Goal: Task Accomplishment & Management: Use online tool/utility

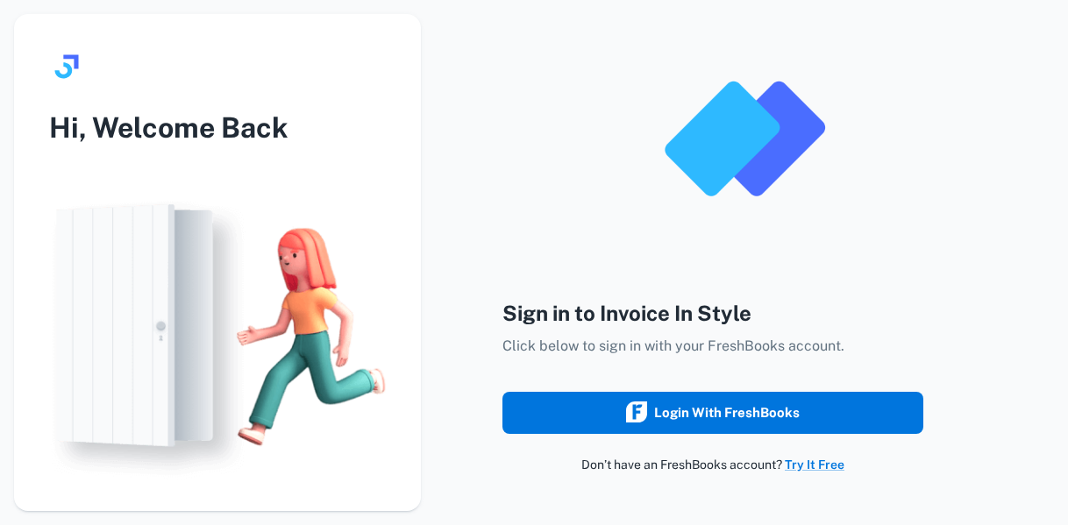
click at [772, 403] on div "Login with FreshBooks" at bounding box center [713, 413] width 174 height 23
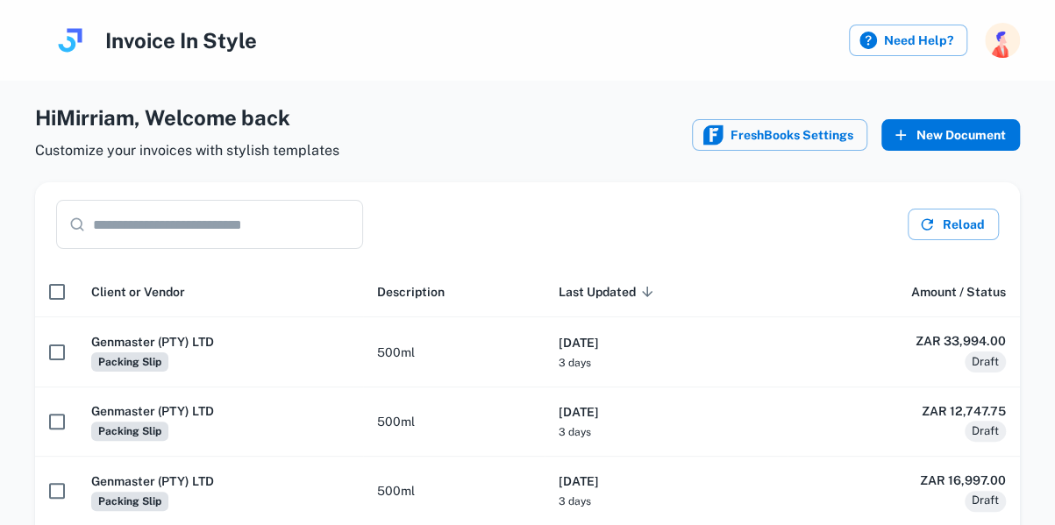
click at [960, 136] on button "New Document" at bounding box center [950, 135] width 139 height 32
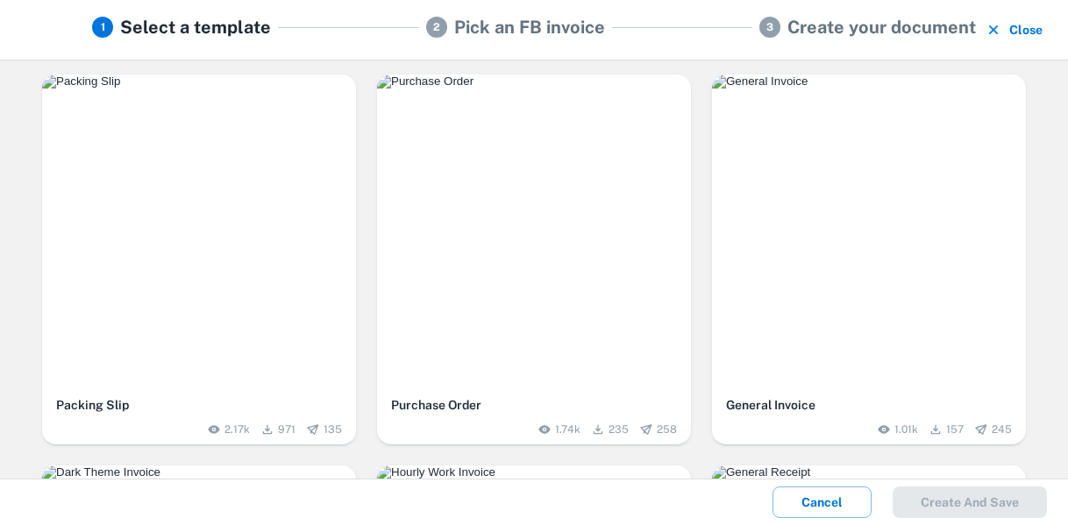
click at [281, 89] on img "button" at bounding box center [199, 82] width 314 height 14
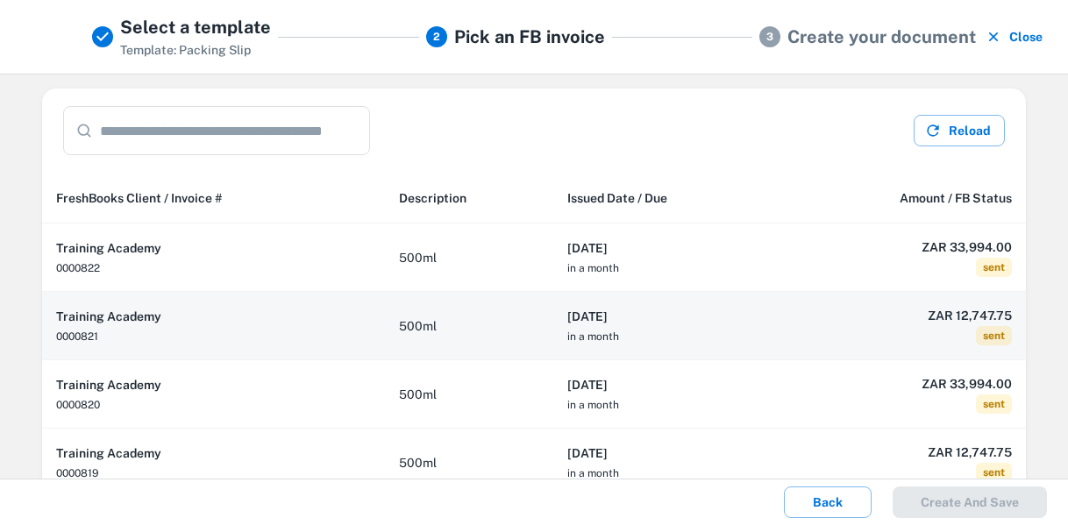
click at [694, 336] on th "2025-09-02 in a month" at bounding box center [665, 326] width 225 height 68
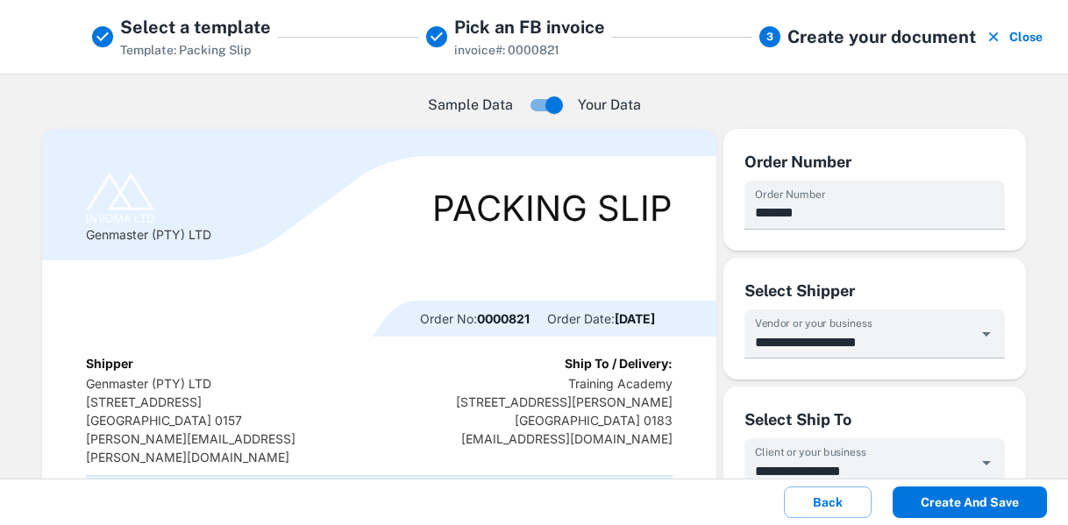
click at [967, 502] on button "Create and save" at bounding box center [970, 503] width 154 height 32
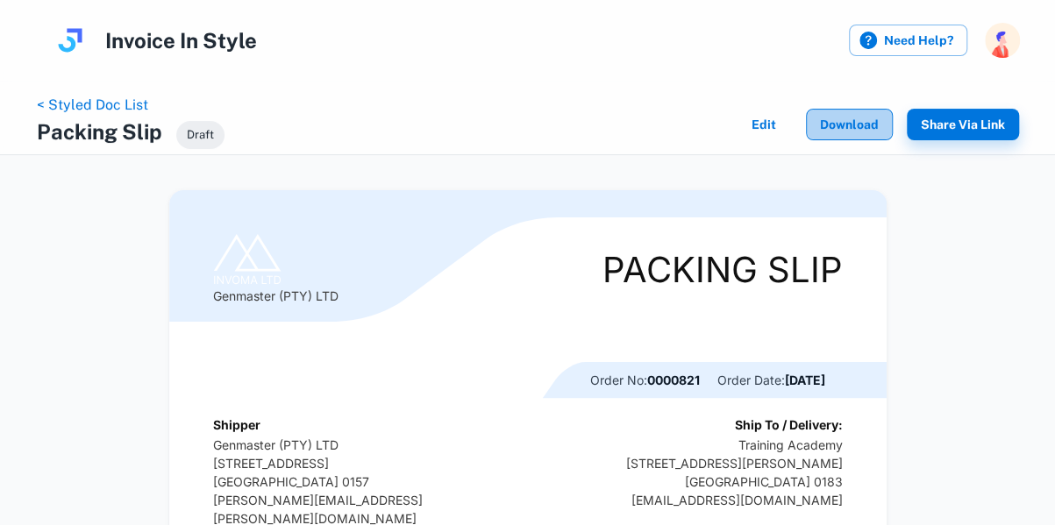
click at [848, 120] on button "Download" at bounding box center [849, 125] width 87 height 32
click at [122, 103] on link "< Styled Doc List" at bounding box center [92, 104] width 111 height 17
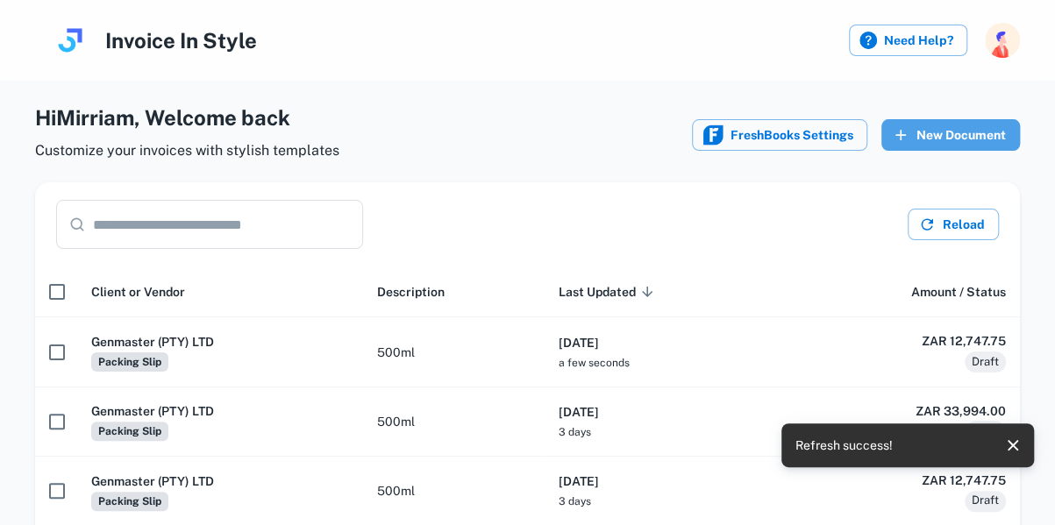
click at [994, 134] on button "New Document" at bounding box center [950, 135] width 139 height 32
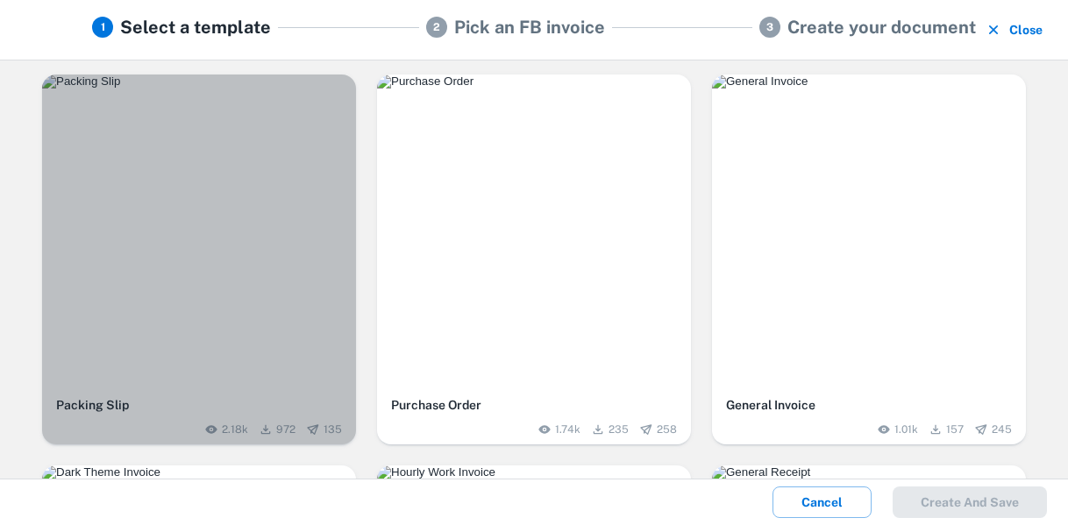
click at [237, 221] on div "button" at bounding box center [199, 232] width 314 height 314
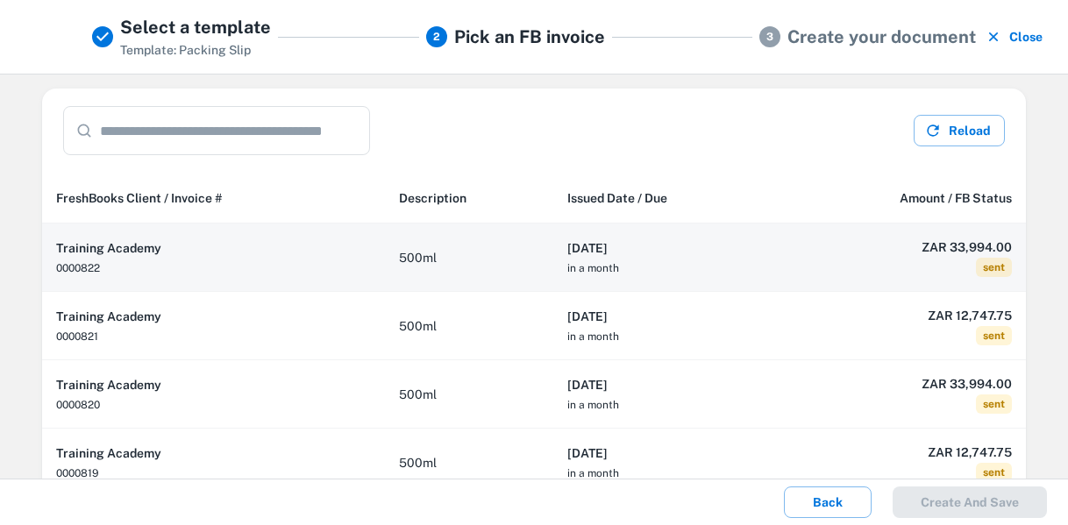
click at [675, 268] on th "2025-09-02 in a month" at bounding box center [665, 258] width 225 height 68
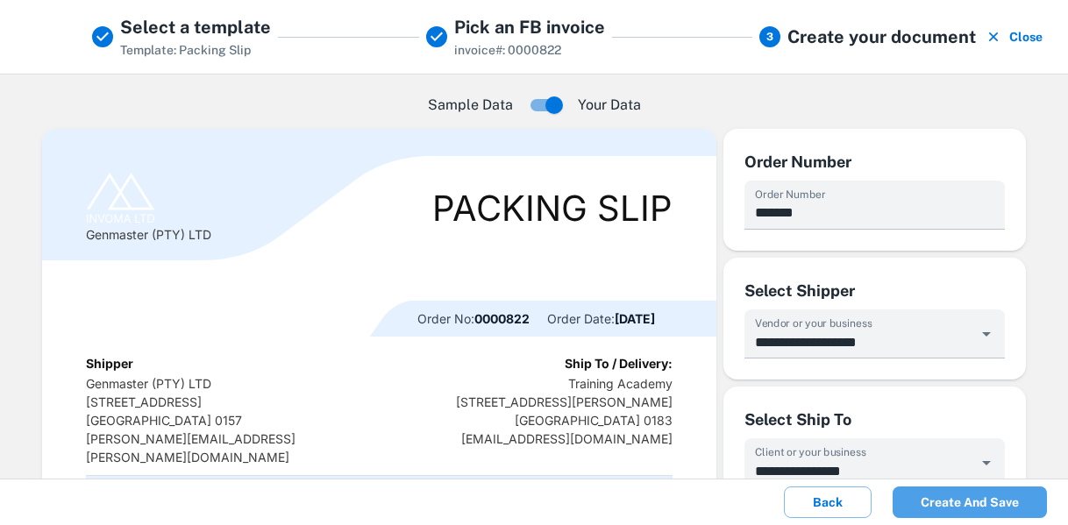
click at [977, 501] on button "Create and save" at bounding box center [970, 503] width 154 height 32
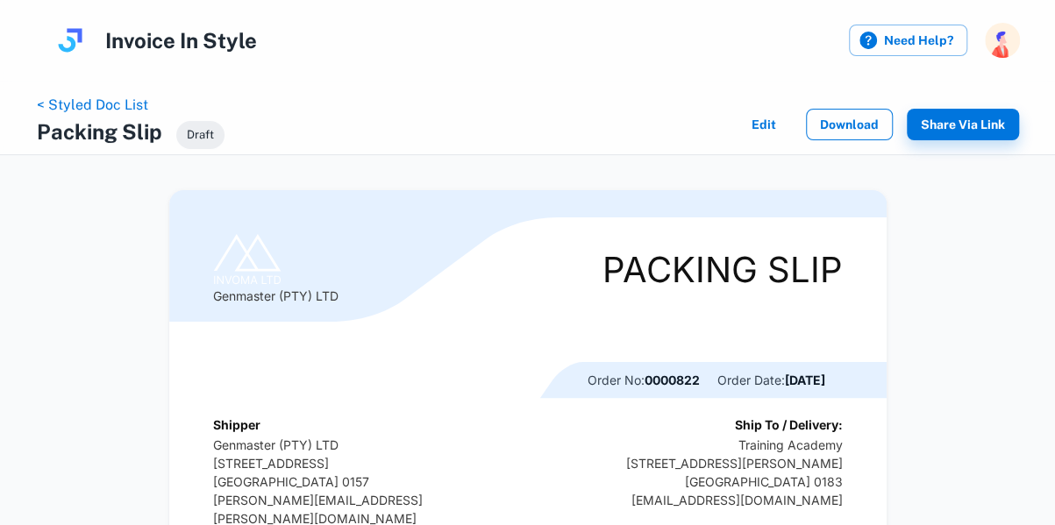
click at [853, 127] on button "Download" at bounding box center [849, 125] width 87 height 32
